Goal: Information Seeking & Learning: Understand process/instructions

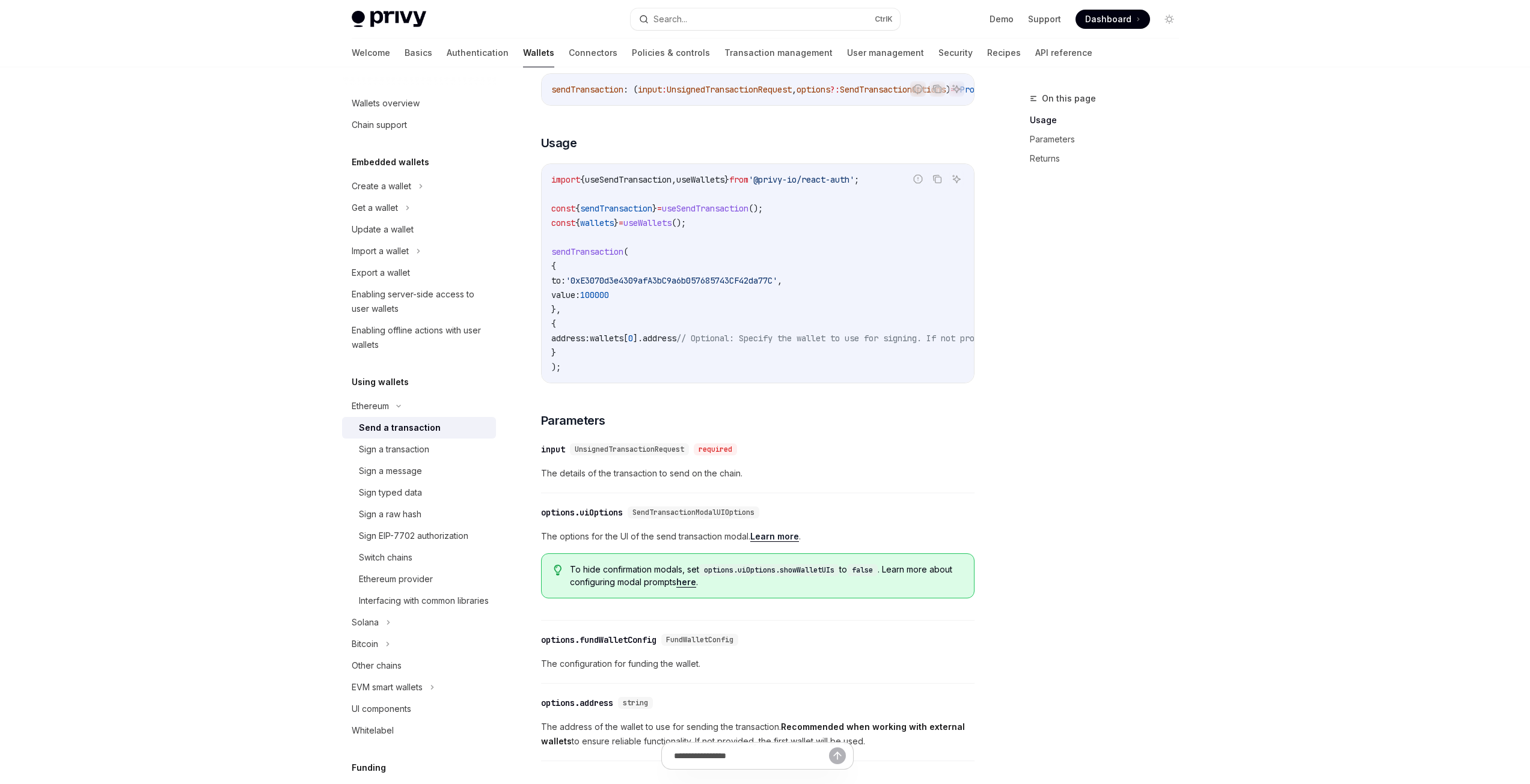
scroll to position [180, 0]
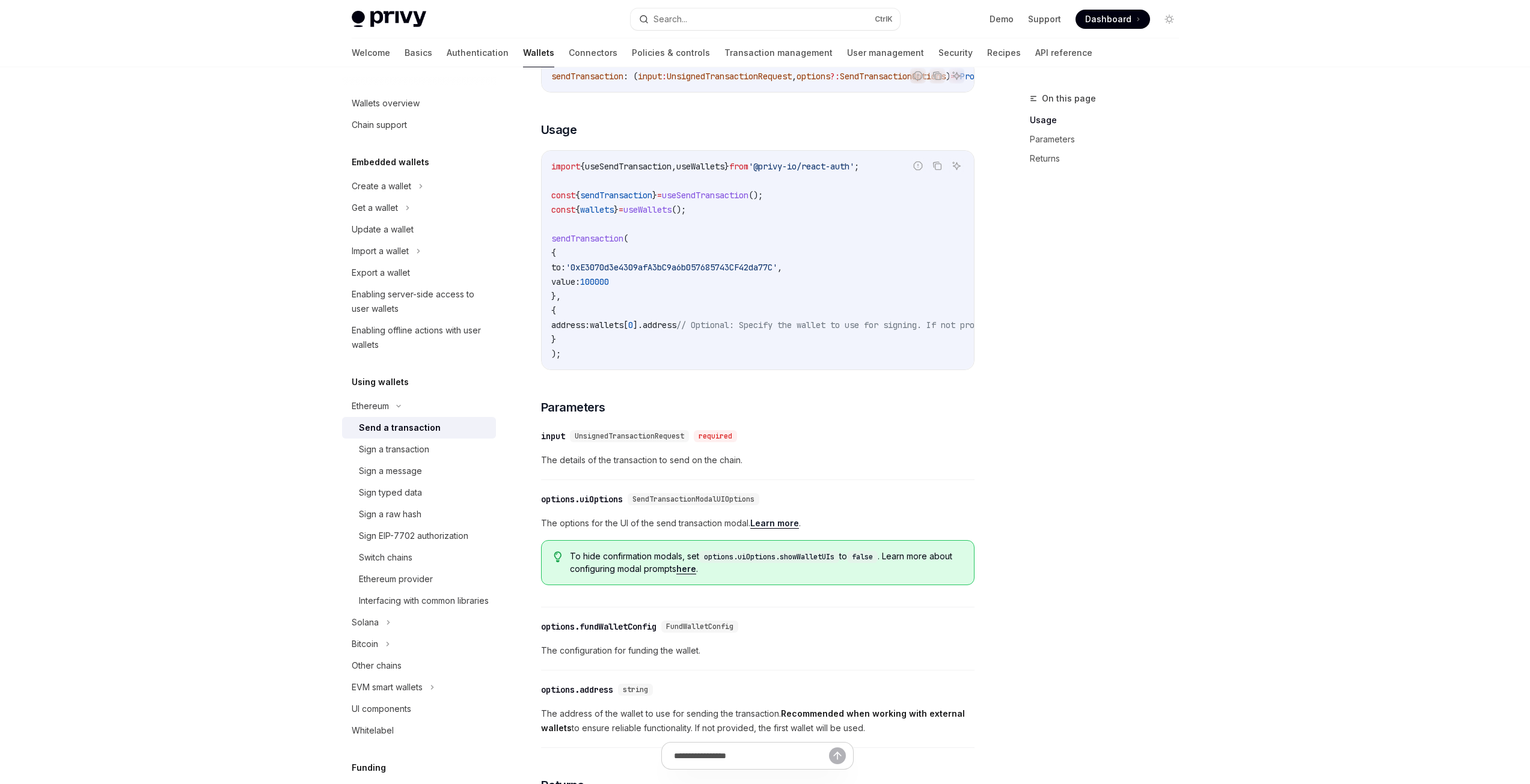
click at [310, 458] on div "Privy Docs home page Search... Ctrl K Demo Support Dashboard Dashboard Search..…" at bounding box center [765, 460] width 1530 height 1281
click at [390, 448] on div "Sign a transaction" at bounding box center [394, 450] width 70 height 14
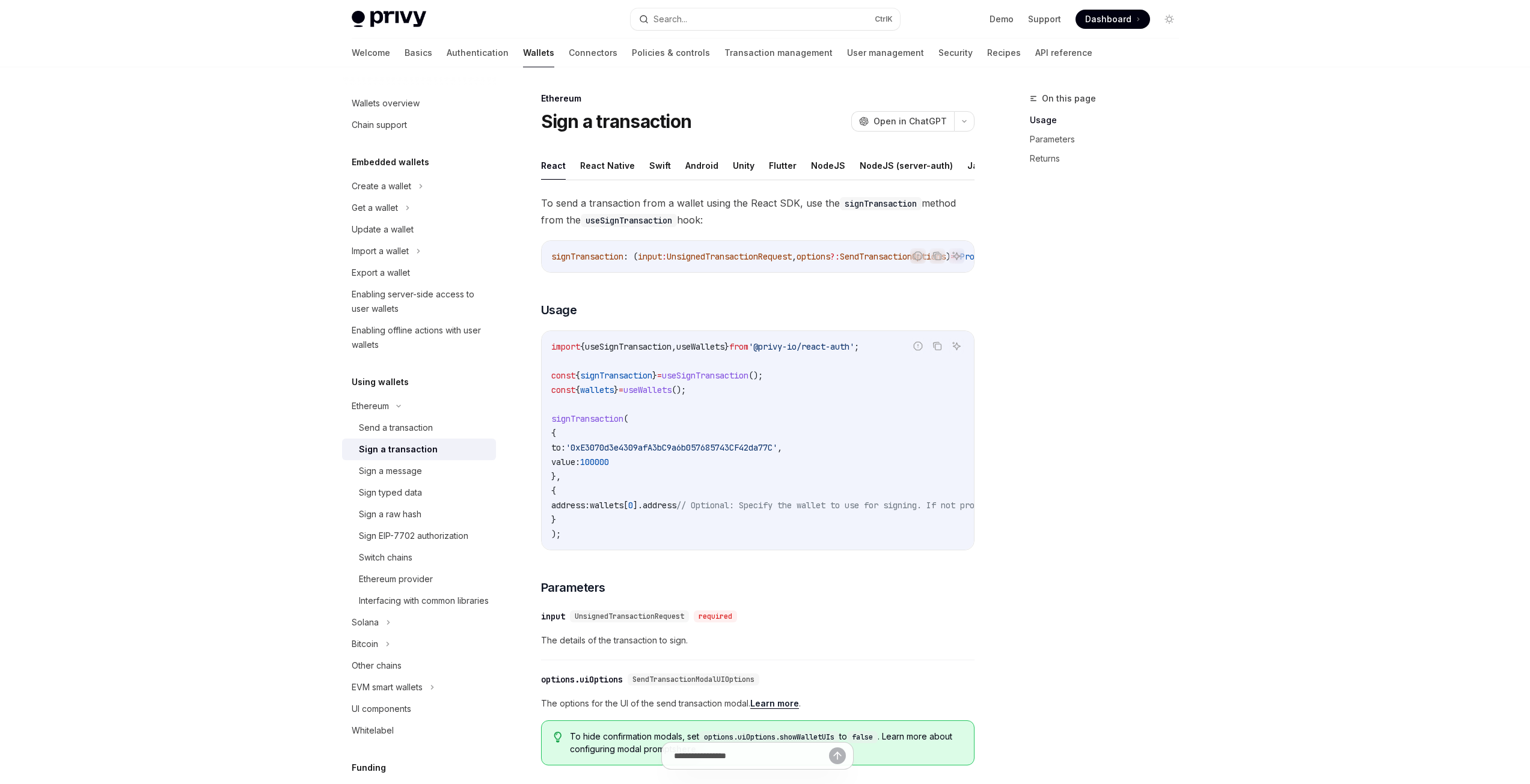
scroll to position [0, 49]
click at [963, 166] on button "REST API" at bounding box center [972, 165] width 38 height 28
type textarea "*"
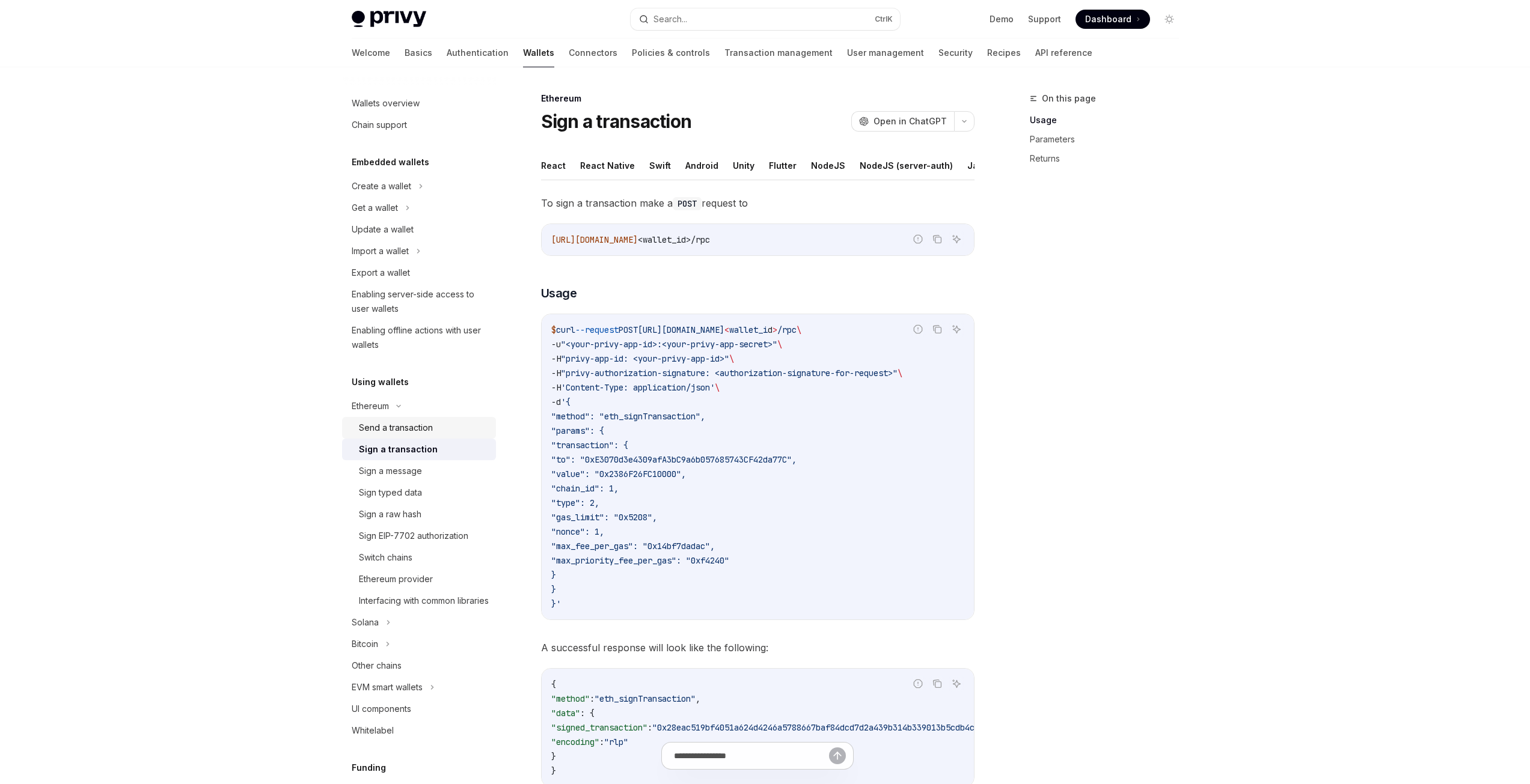
click at [407, 424] on div "Send a transaction" at bounding box center [395, 428] width 74 height 14
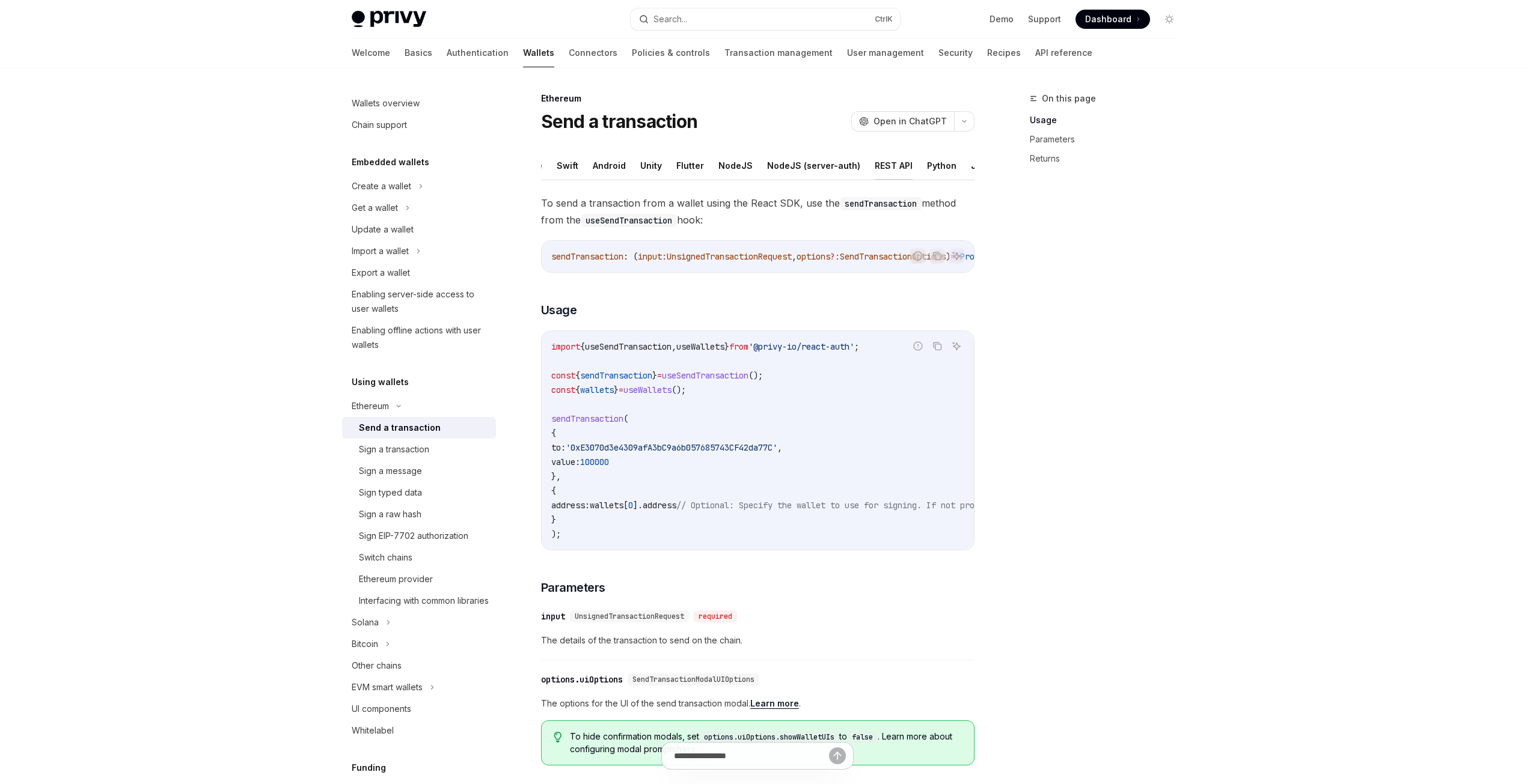
click at [882, 165] on button "REST API" at bounding box center [893, 165] width 38 height 28
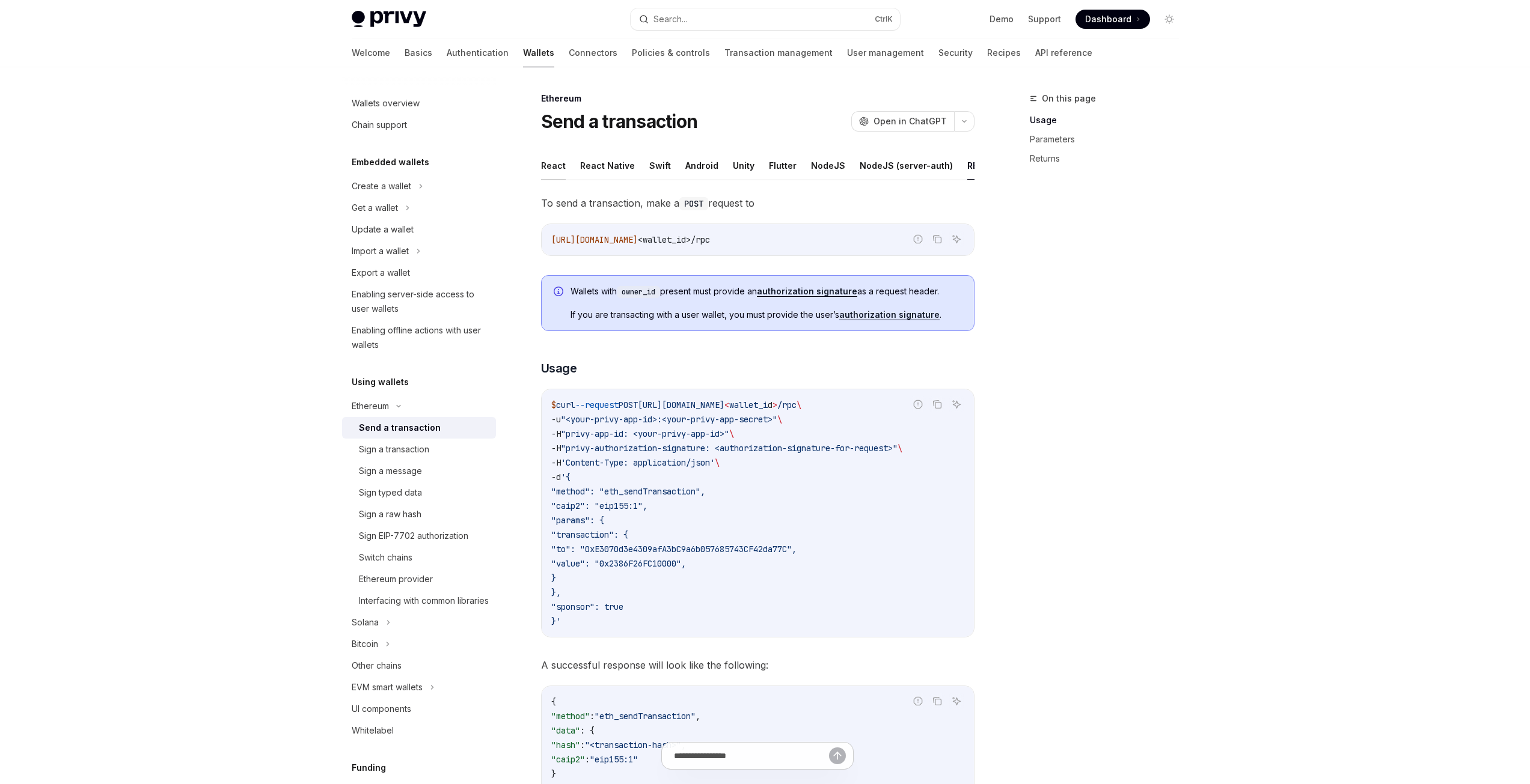
click at [557, 162] on button "React" at bounding box center [553, 165] width 24 height 28
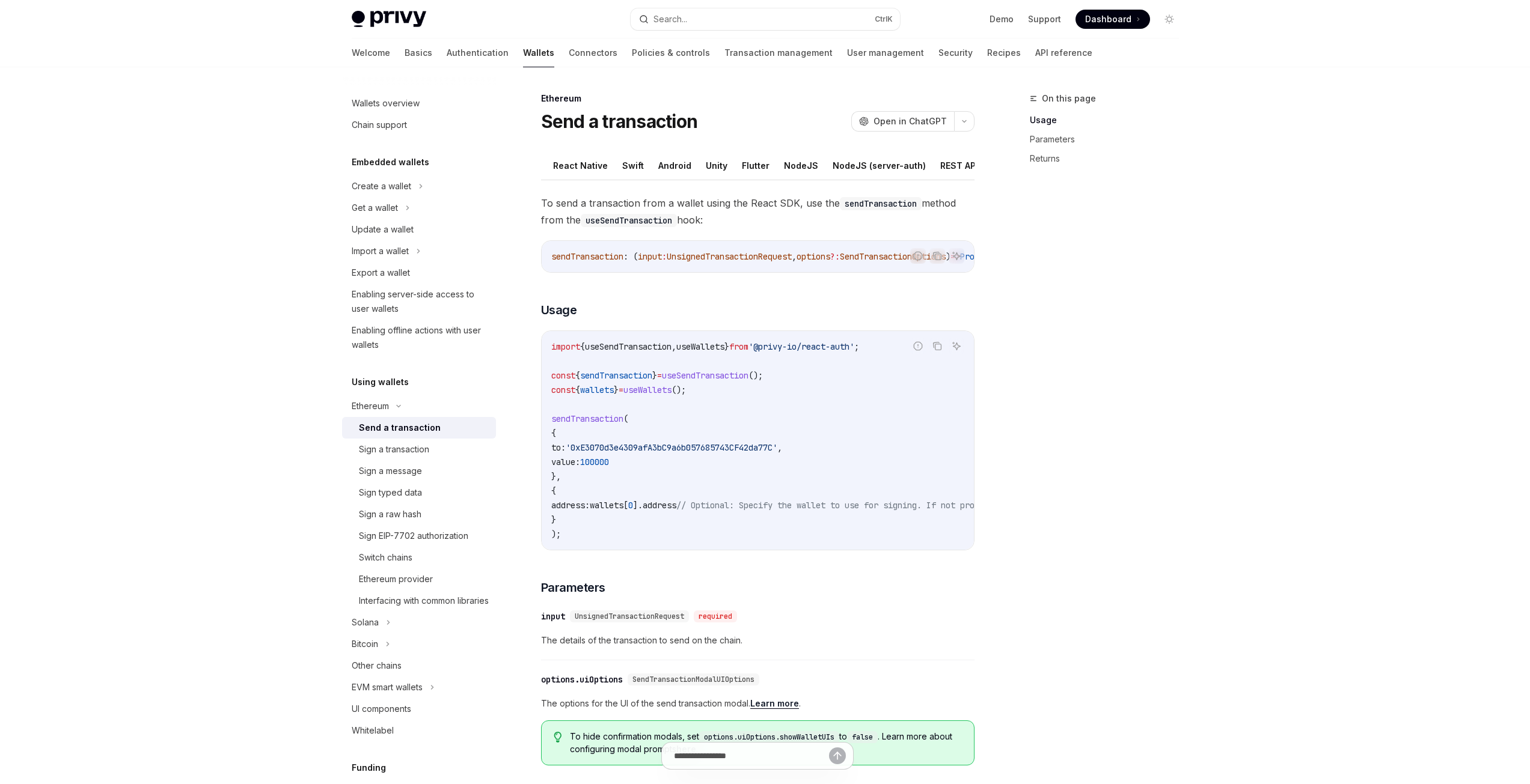
scroll to position [0, 92]
click at [971, 167] on button "Java" at bounding box center [981, 165] width 21 height 28
type textarea "*"
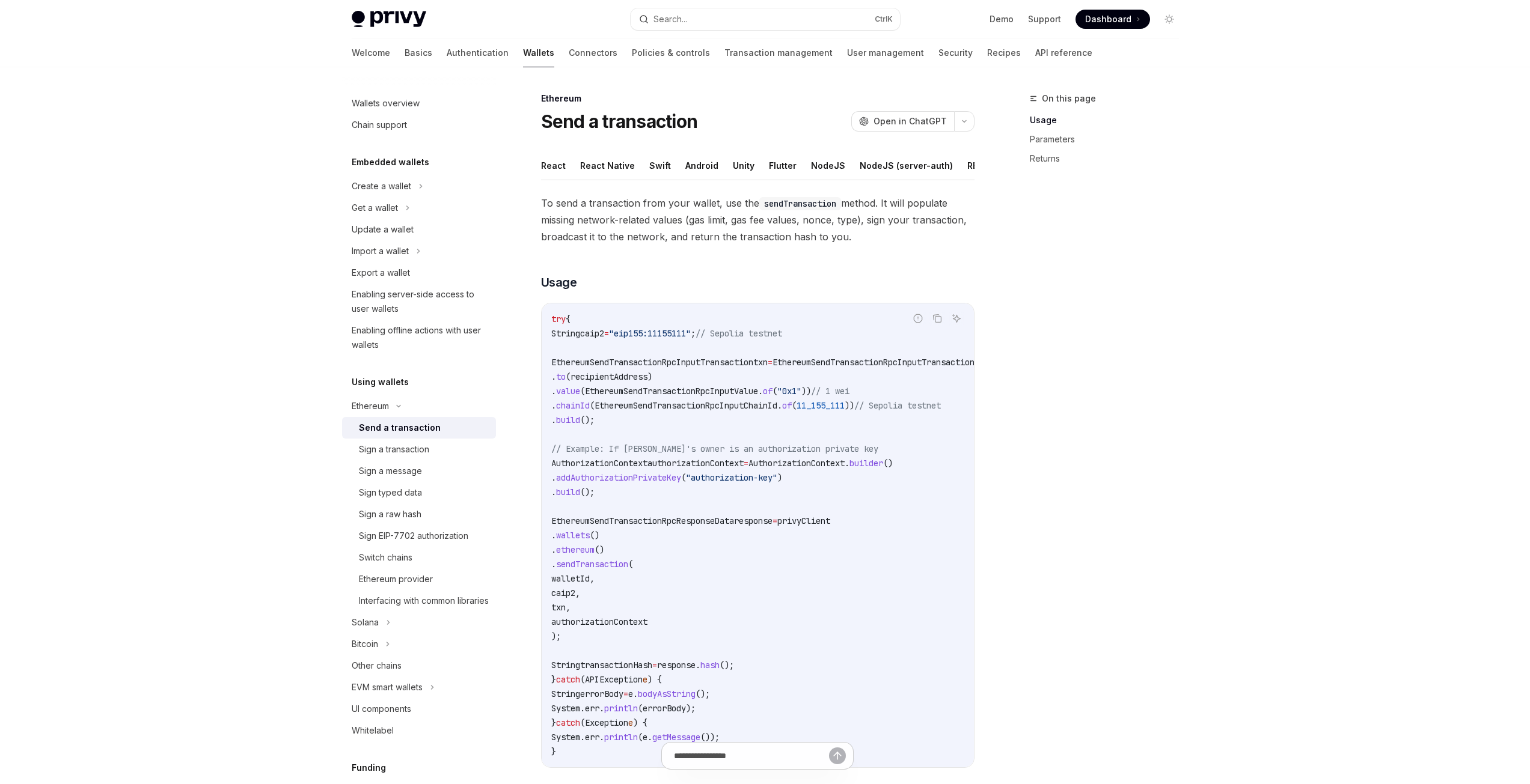
click at [817, 436] on code "try { String caip2 = "eip155:11155111" ; // Sepolia testnet EthereumSendTransac…" at bounding box center [802, 536] width 500 height 447
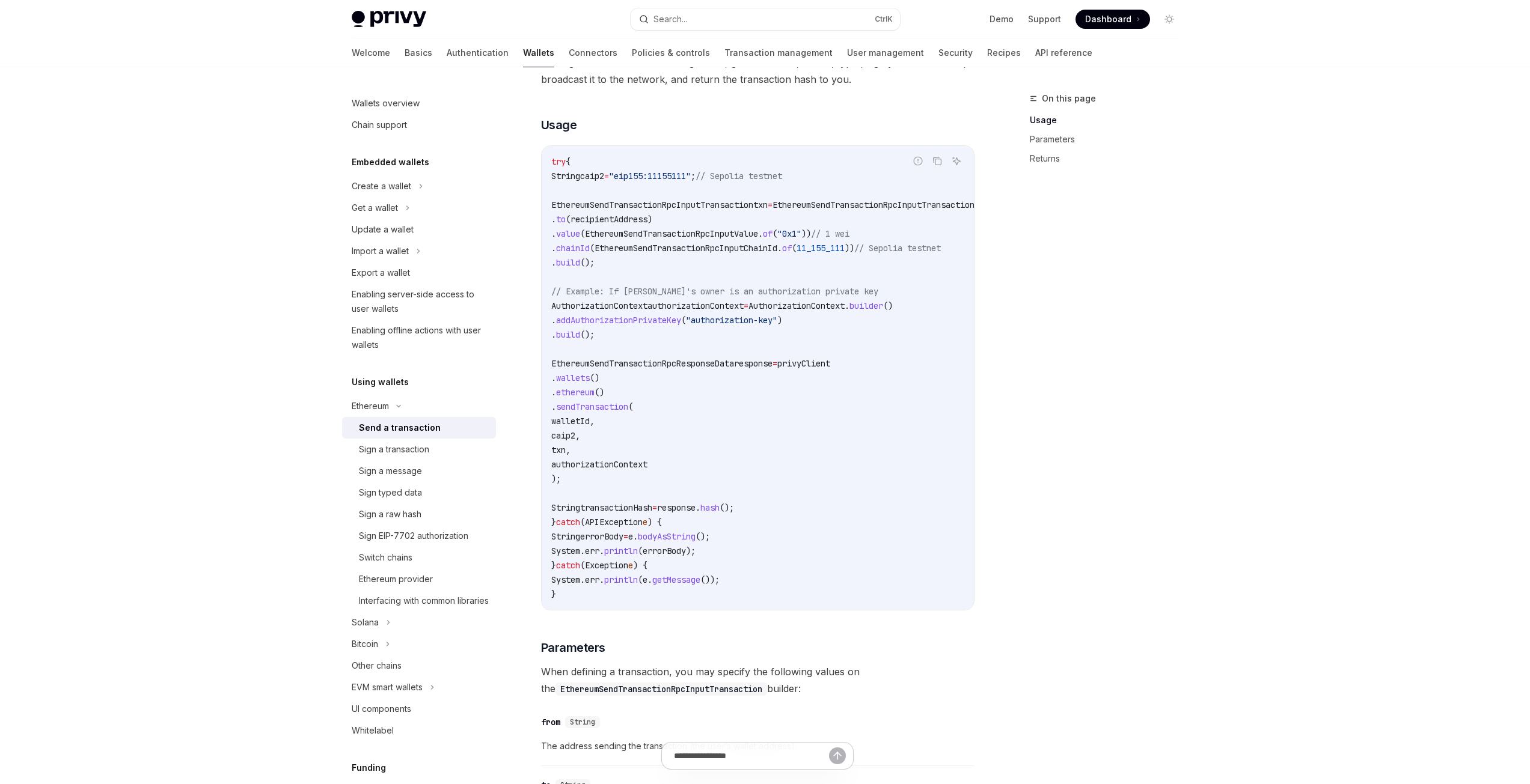
scroll to position [60, 0]
